Goal: Task Accomplishment & Management: Use online tool/utility

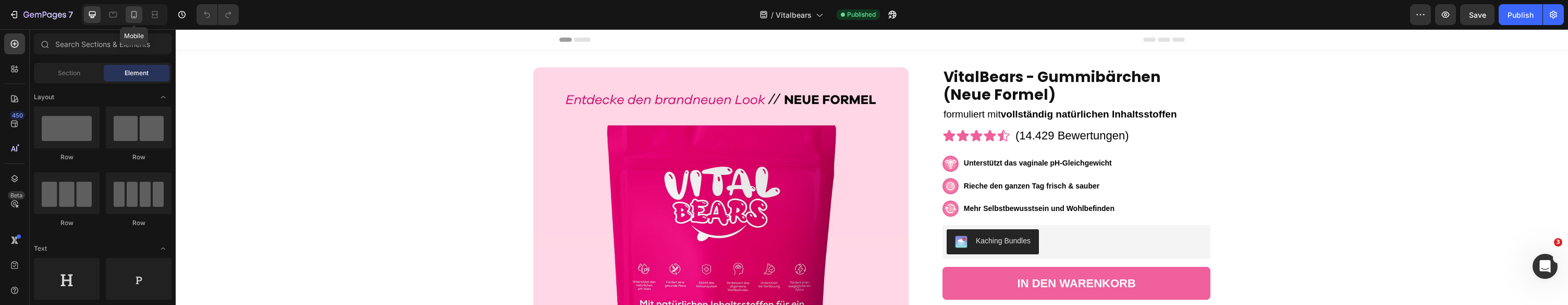
click at [135, 11] on icon at bounding box center [134, 15] width 10 height 10
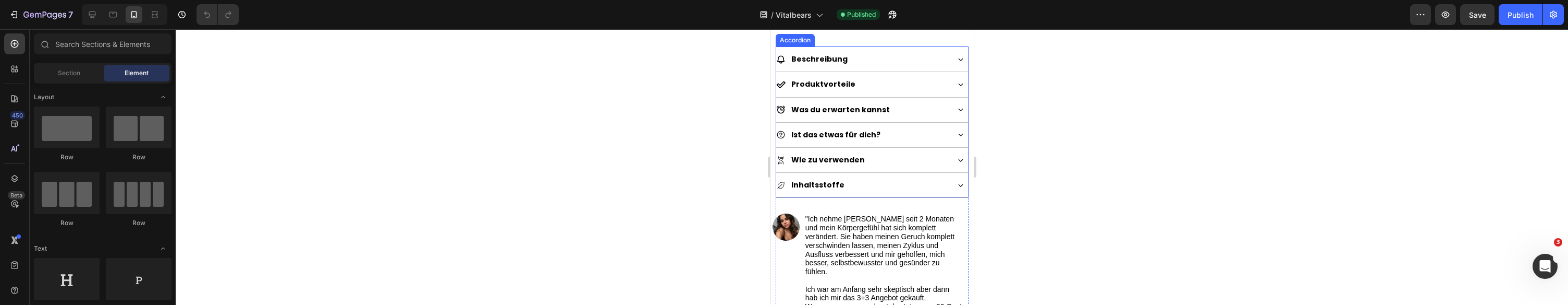
click at [901, 177] on div "Inhaltsstoffe" at bounding box center [862, 185] width 173 height 16
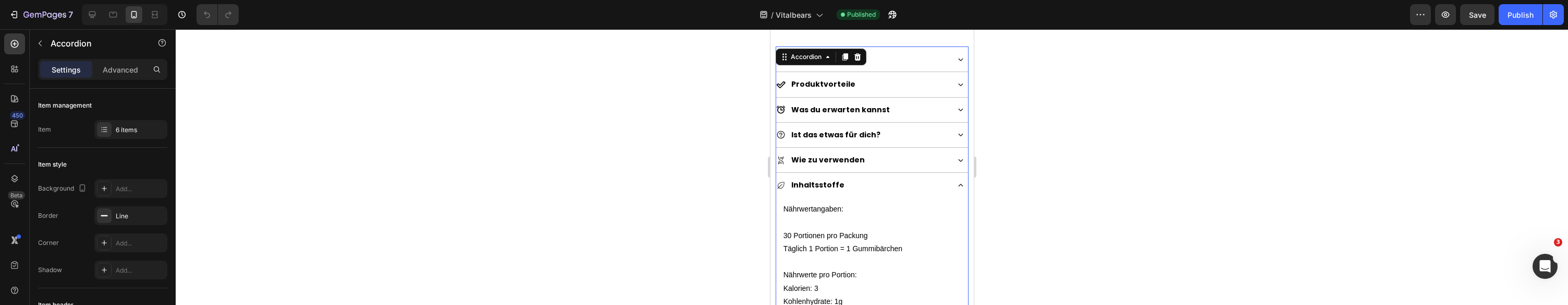
scroll to position [541, 0]
click at [904, 185] on div "Inhaltsstoffe" at bounding box center [862, 189] width 173 height 16
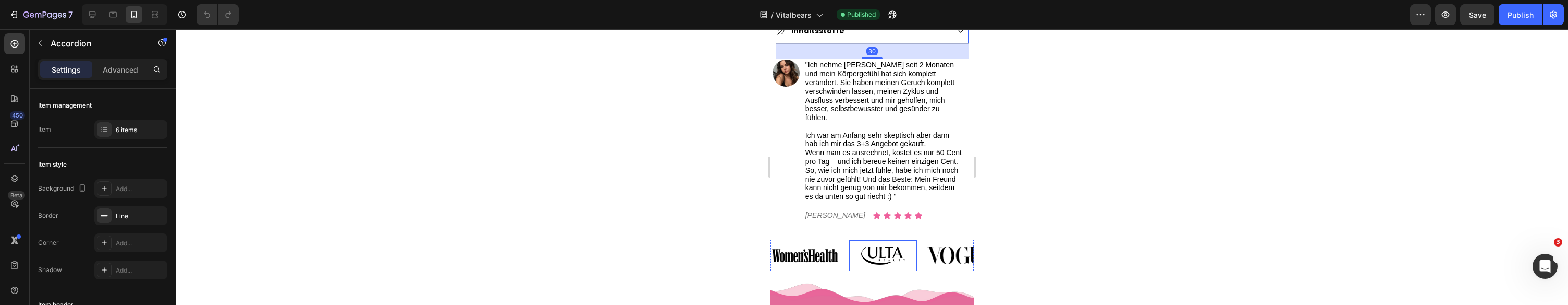
scroll to position [814, 0]
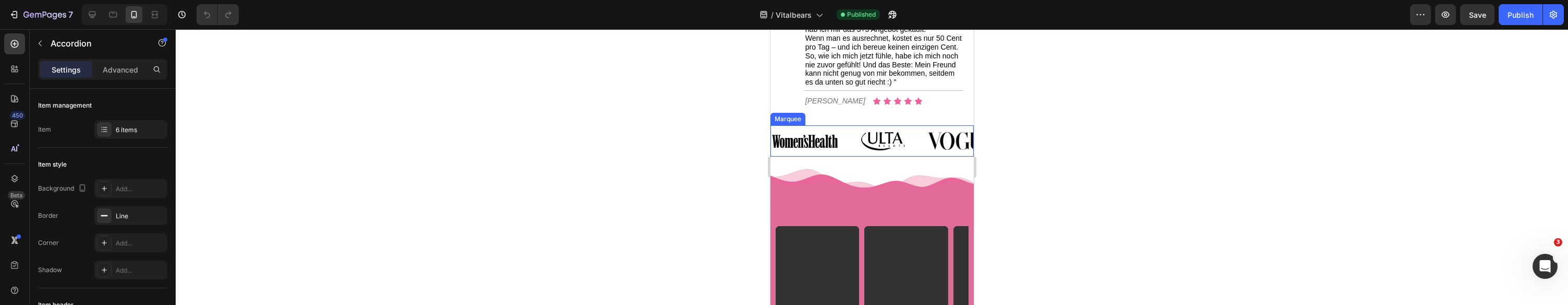
click at [847, 127] on div "Image" at bounding box center [809, 141] width 79 height 28
click at [848, 111] on icon at bounding box center [847, 115] width 7 height 7
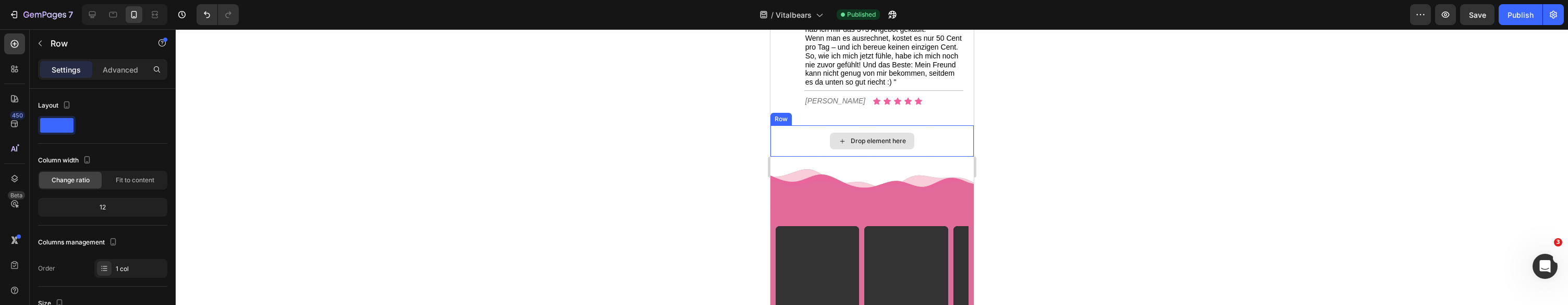
click at [852, 125] on div "Drop element here" at bounding box center [872, 141] width 204 height 31
click at [835, 111] on icon at bounding box center [834, 115] width 7 height 7
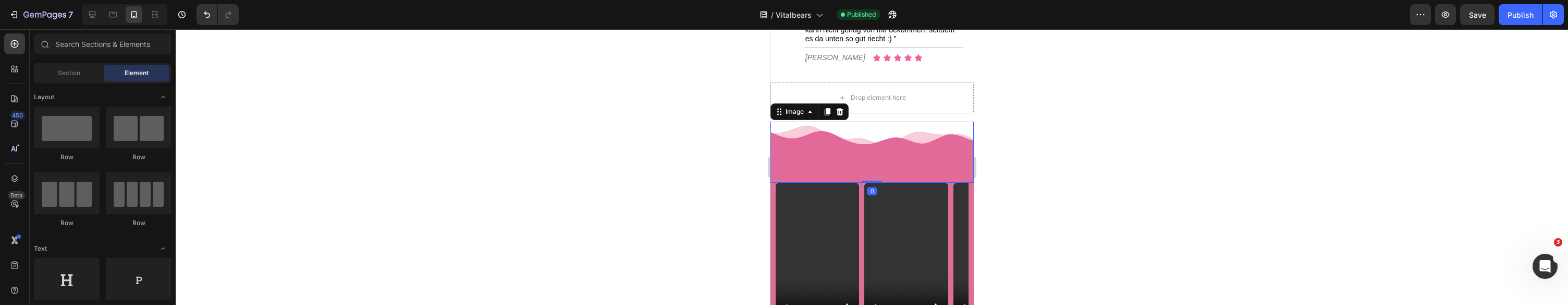
drag, startPoint x: 816, startPoint y: 114, endPoint x: 815, endPoint y: 92, distance: 22.0
click at [816, 122] on img at bounding box center [872, 152] width 204 height 61
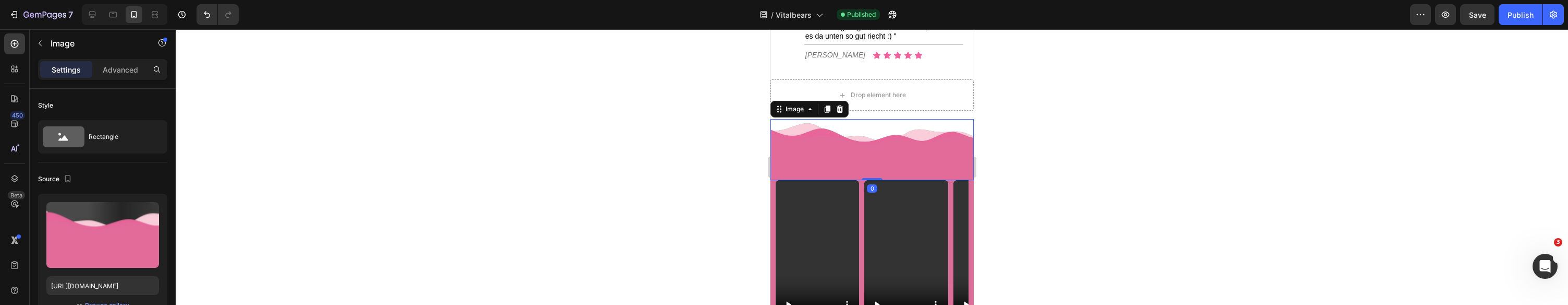
click at [815, 101] on div "Image" at bounding box center [809, 109] width 79 height 16
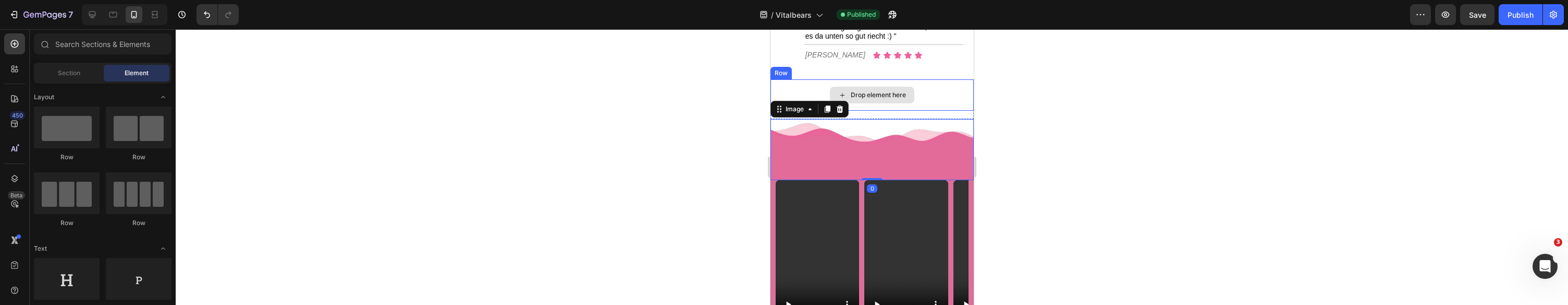
click at [879, 91] on div "Drop element here" at bounding box center [878, 95] width 55 height 9
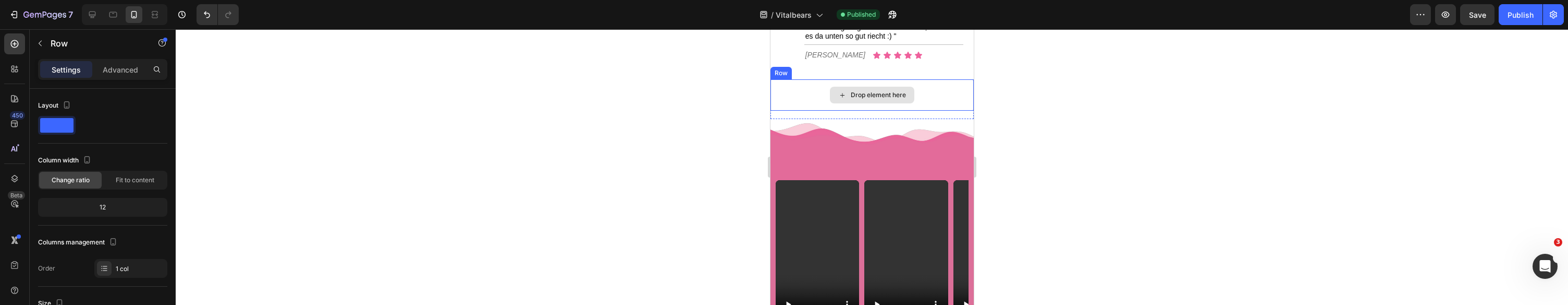
click at [811, 79] on div "Drop element here" at bounding box center [872, 95] width 204 height 31
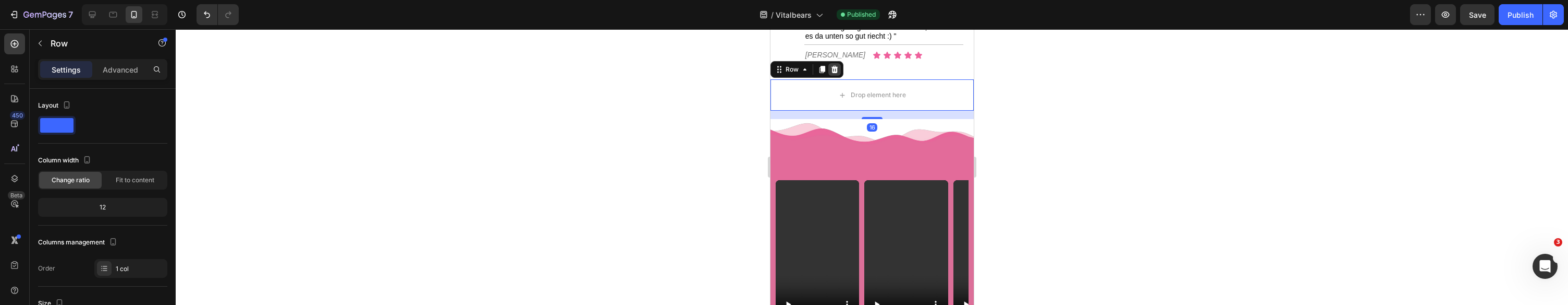
click at [829, 65] on icon at bounding box center [834, 69] width 9 height 9
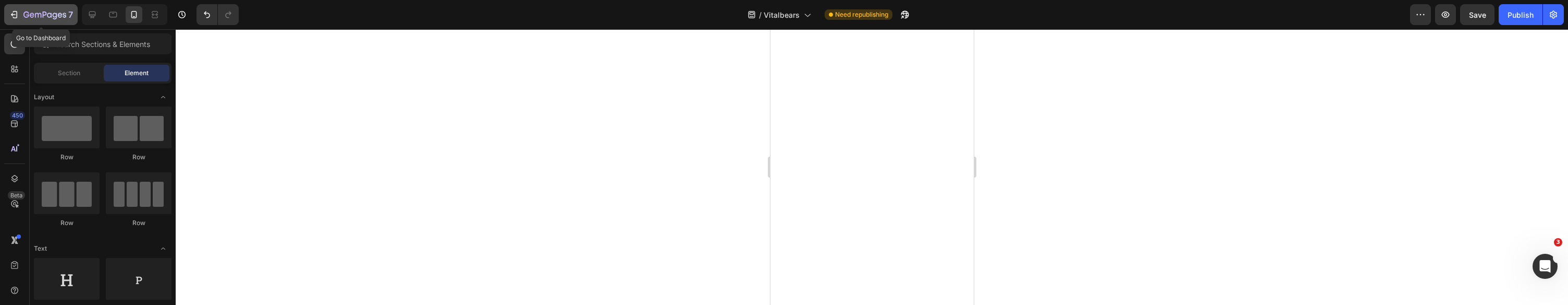
scroll to position [0, 0]
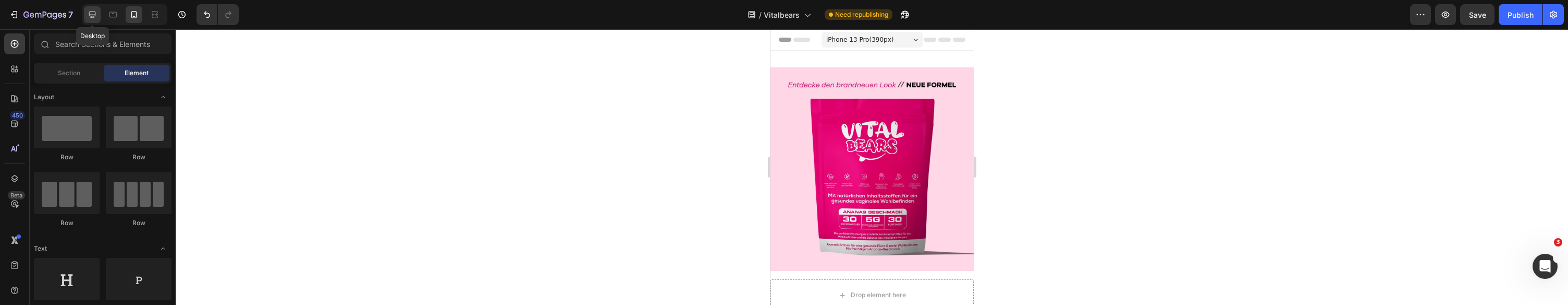
click at [90, 14] on icon at bounding box center [92, 15] width 7 height 7
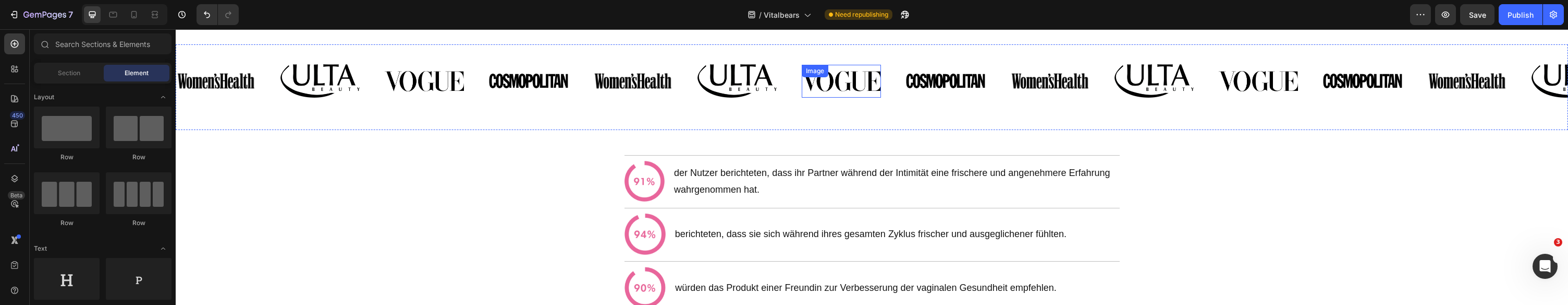
scroll to position [652, 0]
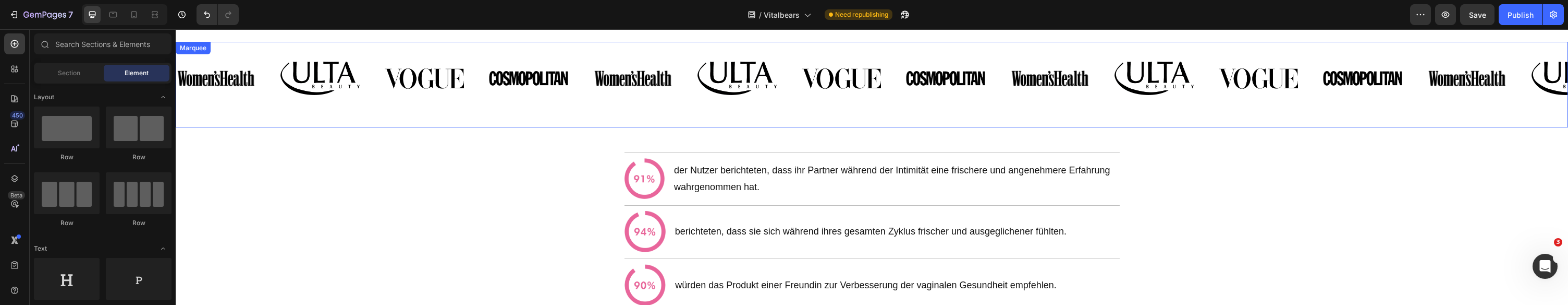
click at [811, 54] on div "Image Image Image Image Image Image Image Image Image Image Image Image Image I…" at bounding box center [872, 84] width 1392 height 86
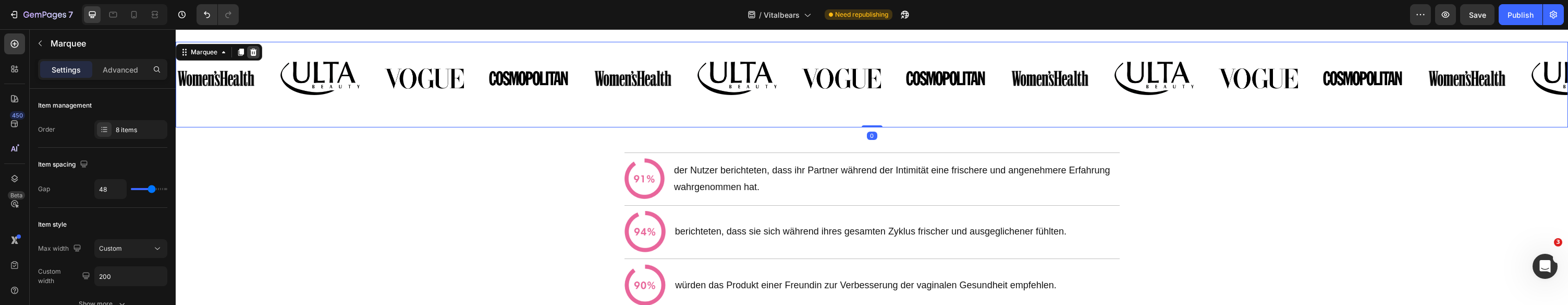
click at [256, 49] on icon at bounding box center [254, 52] width 7 height 7
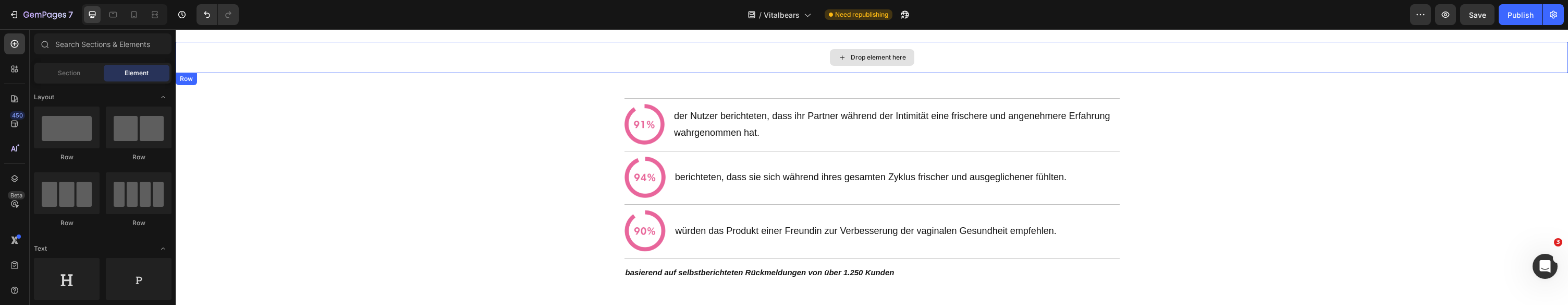
scroll to position [634, 0]
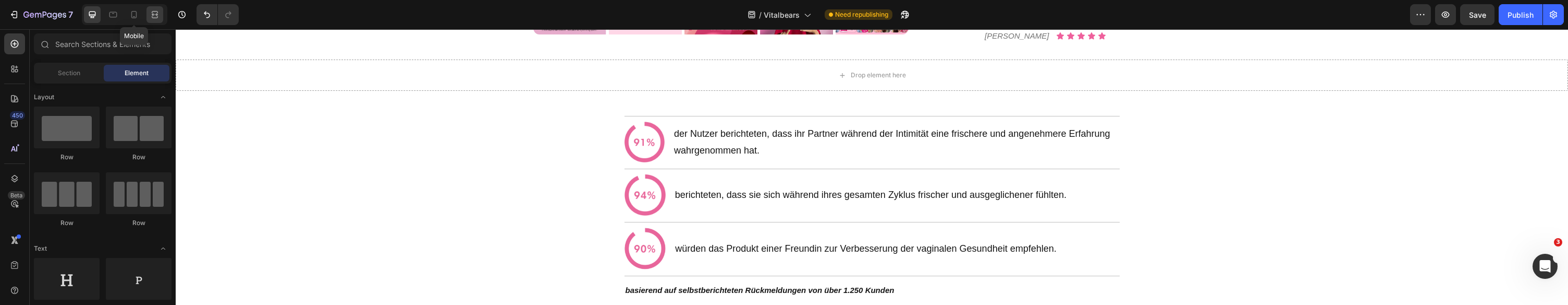
drag, startPoint x: 138, startPoint y: 8, endPoint x: 148, endPoint y: 9, distance: 10.0
click at [138, 8] on div at bounding box center [134, 14] width 16 height 16
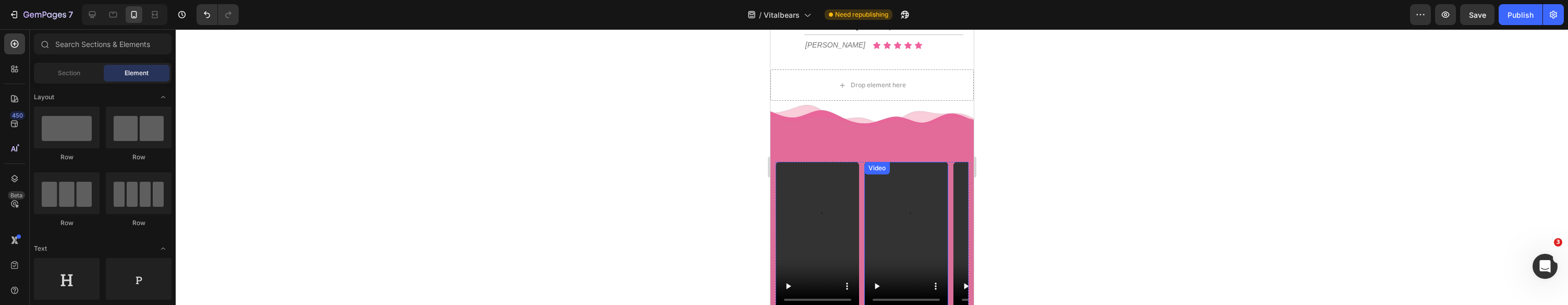
scroll to position [687, 0]
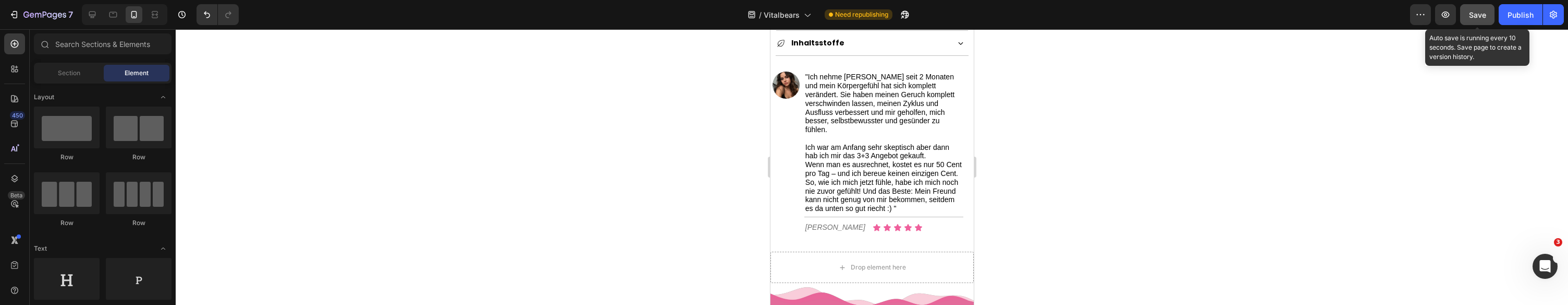
click at [1485, 22] on button "Save" at bounding box center [1477, 15] width 35 height 21
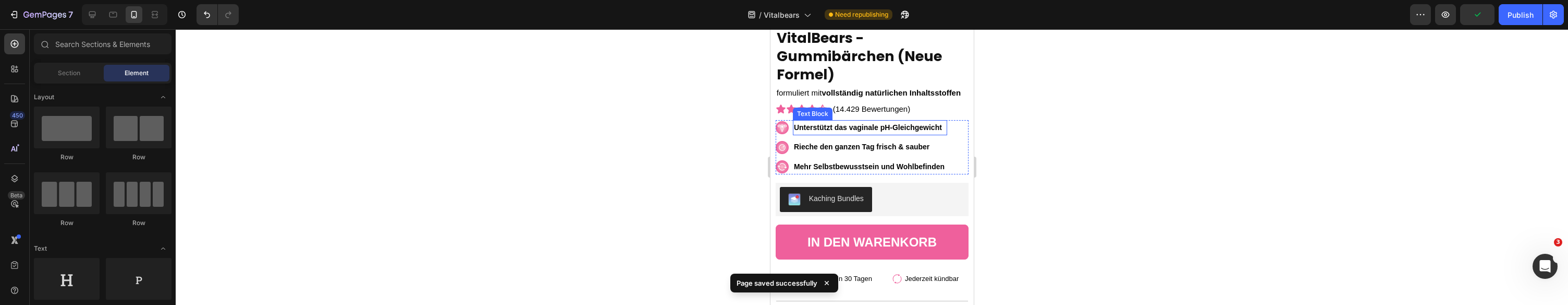
scroll to position [0, 0]
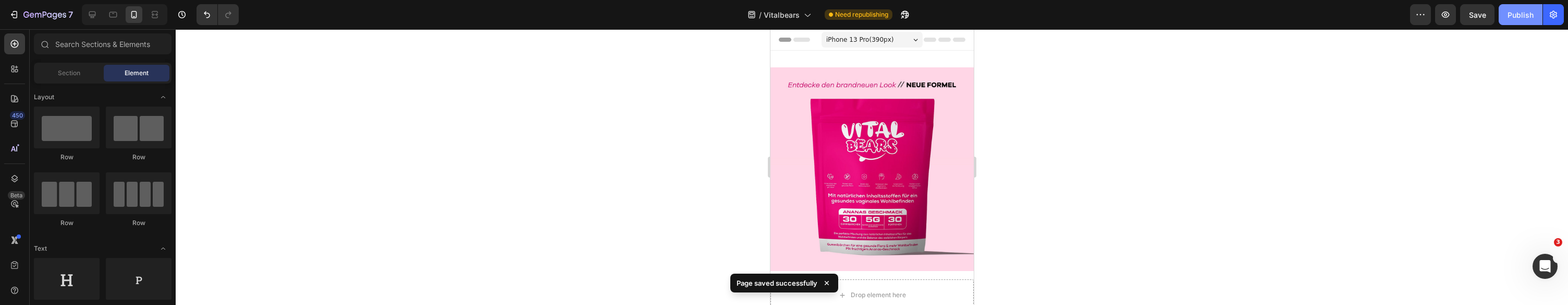
click at [1526, 11] on div "Publish" at bounding box center [1521, 15] width 26 height 11
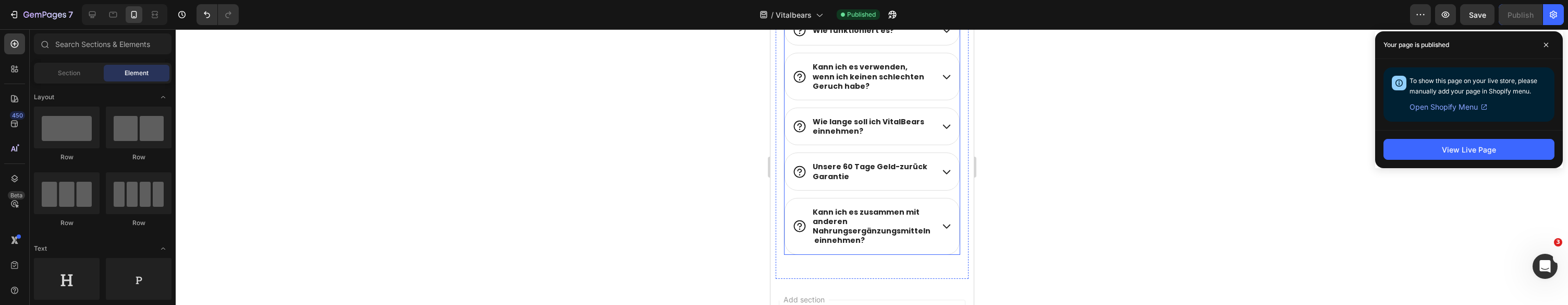
scroll to position [5021, 0]
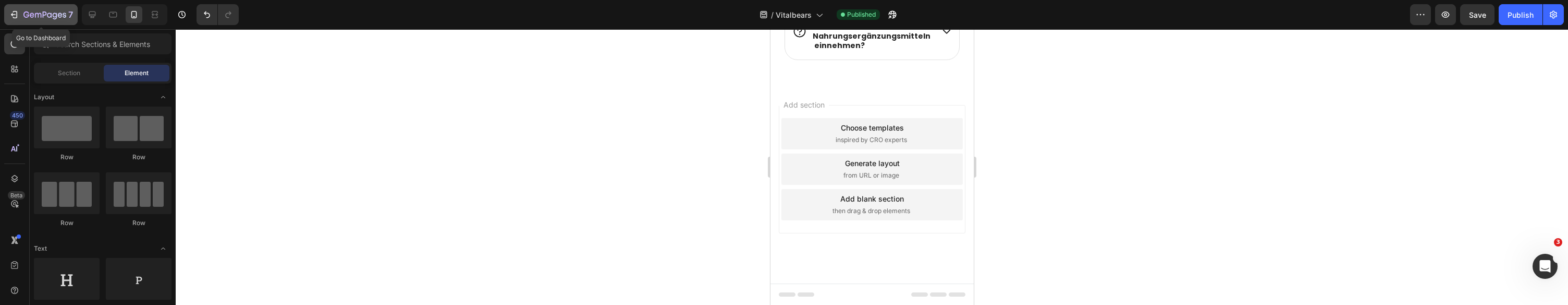
click at [14, 16] on icon "button" at bounding box center [14, 15] width 10 height 10
